Goal: Communication & Community: Answer question/provide support

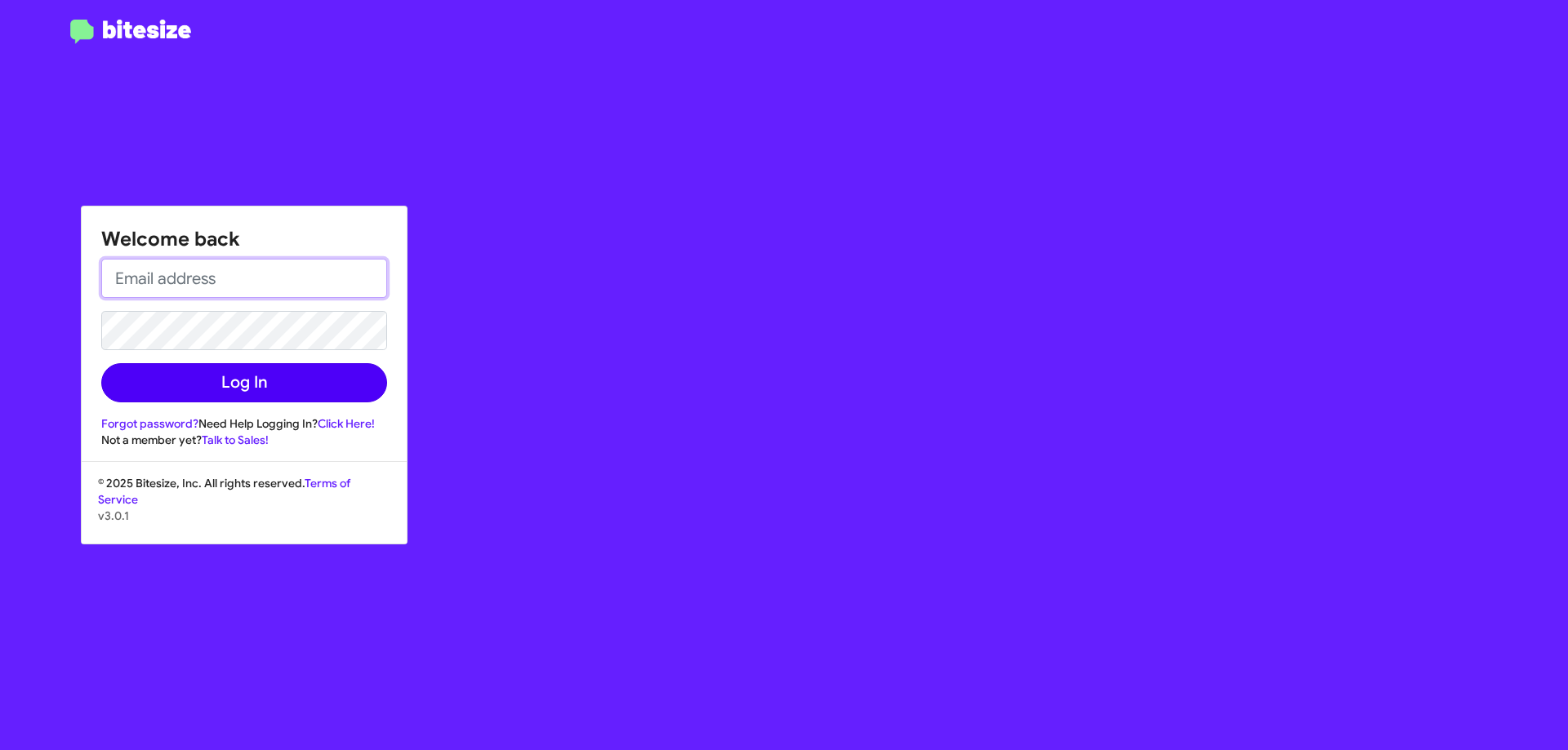
type input "[EMAIL_ADDRESS][DOMAIN_NAME]"
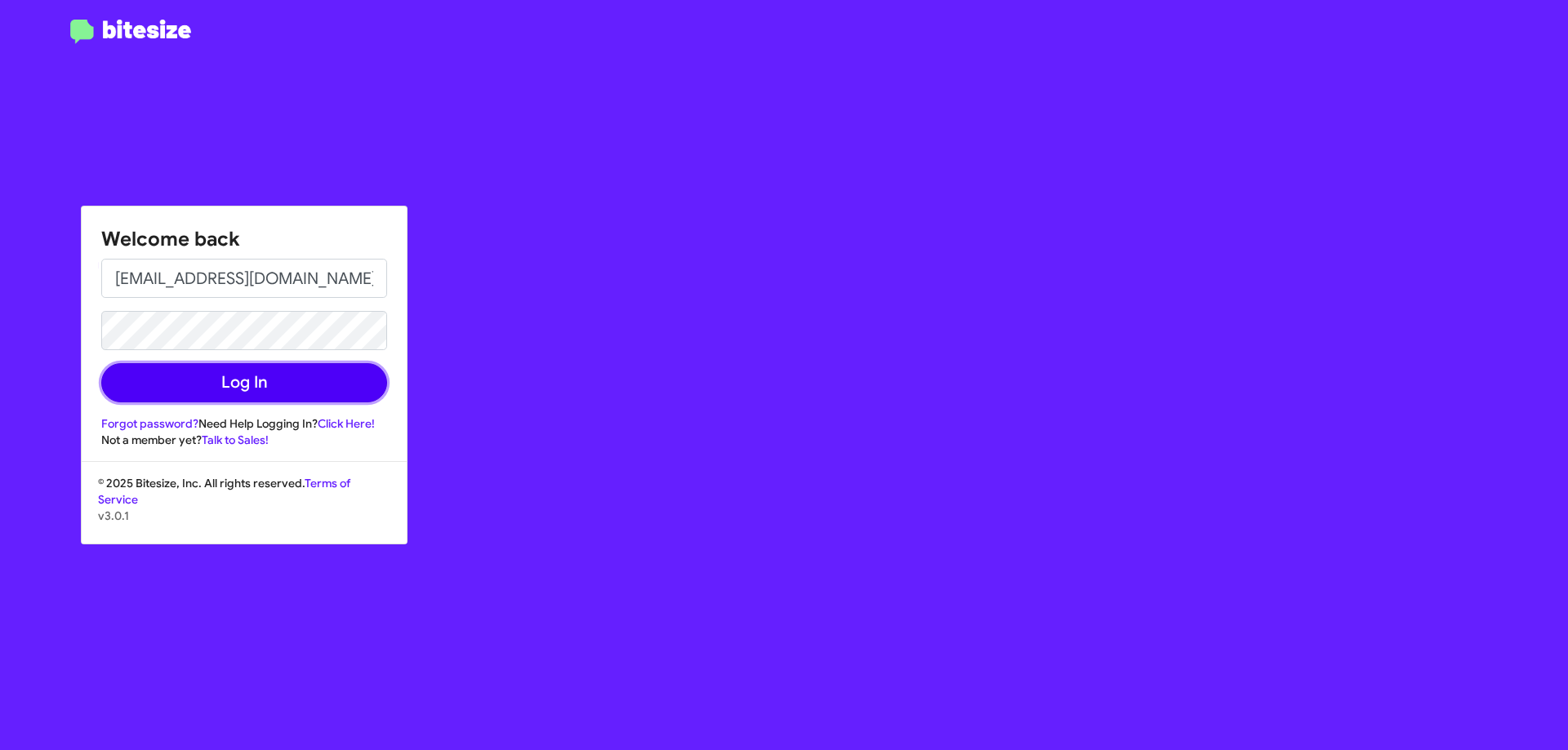
click at [237, 392] on button "Log In" at bounding box center [244, 383] width 286 height 39
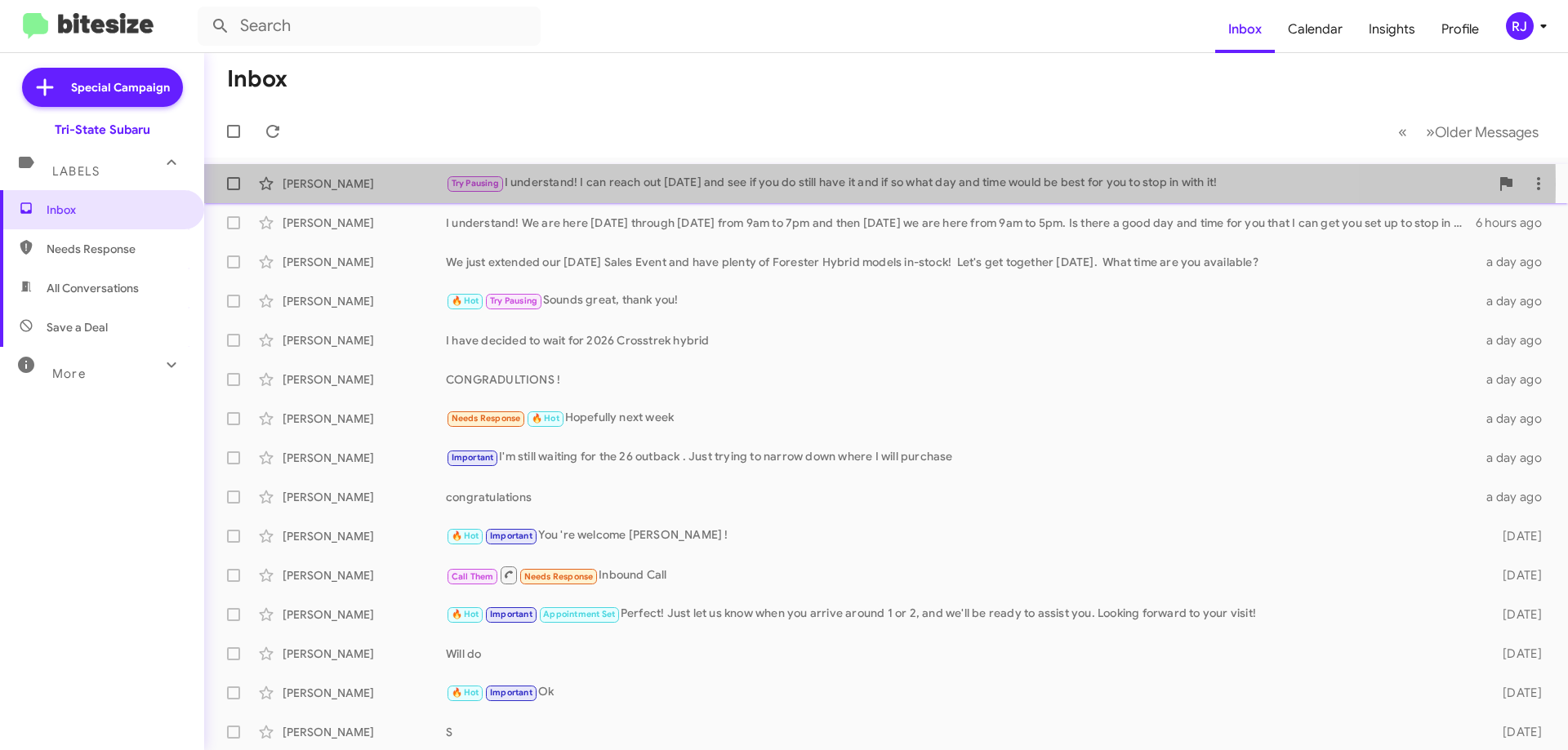
click at [627, 184] on div "Try Pausing I understand! I can reach out [DATE] and see if you do still have i…" at bounding box center [968, 183] width 1044 height 19
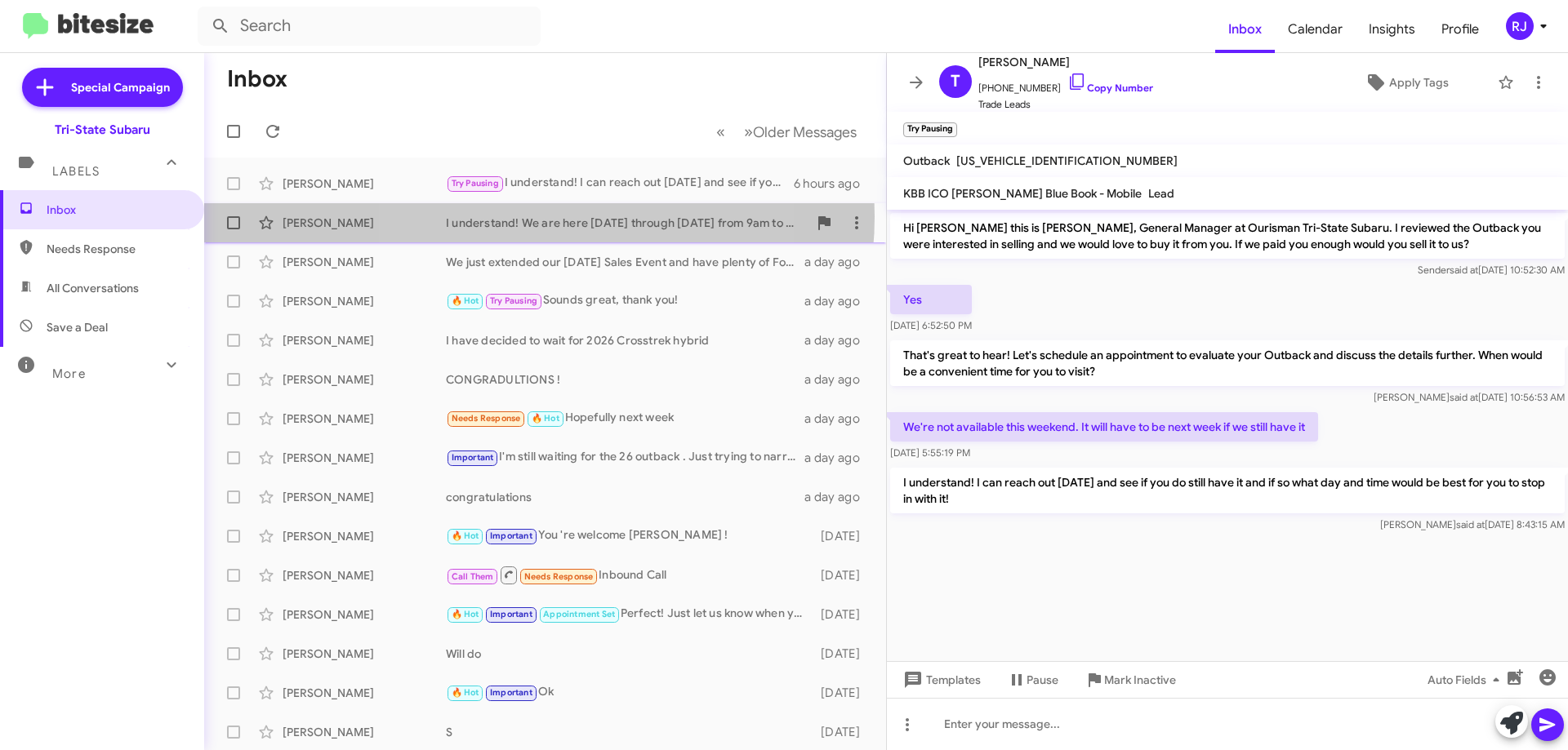
click at [523, 217] on div "I understand! We are here [DATE] through [DATE] from 9am to 7pm and then [DATE]…" at bounding box center [627, 223] width 362 height 16
